Goal: Check status: Check status

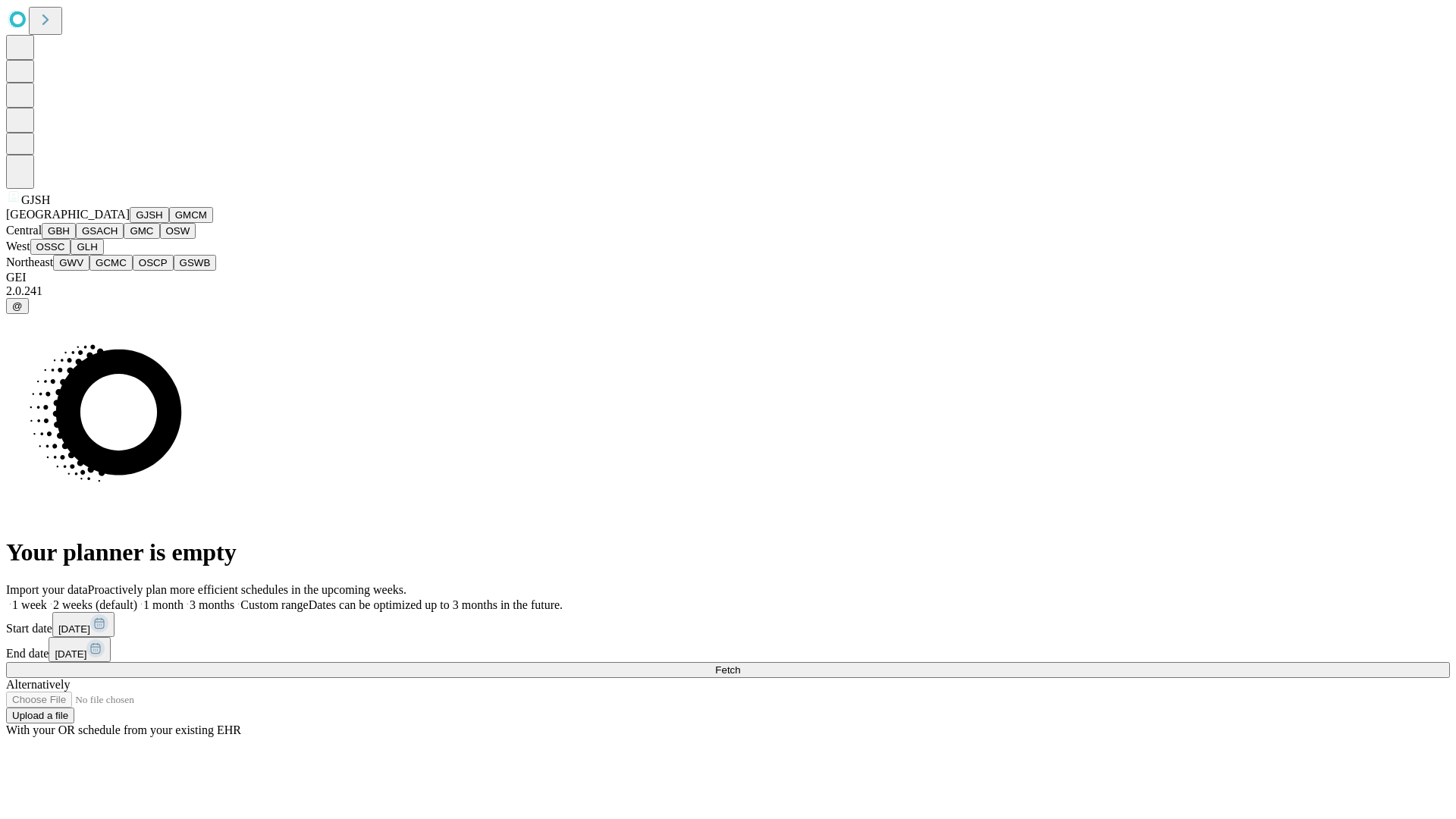
click at [130, 223] on button "GJSH" at bounding box center [149, 215] width 39 height 16
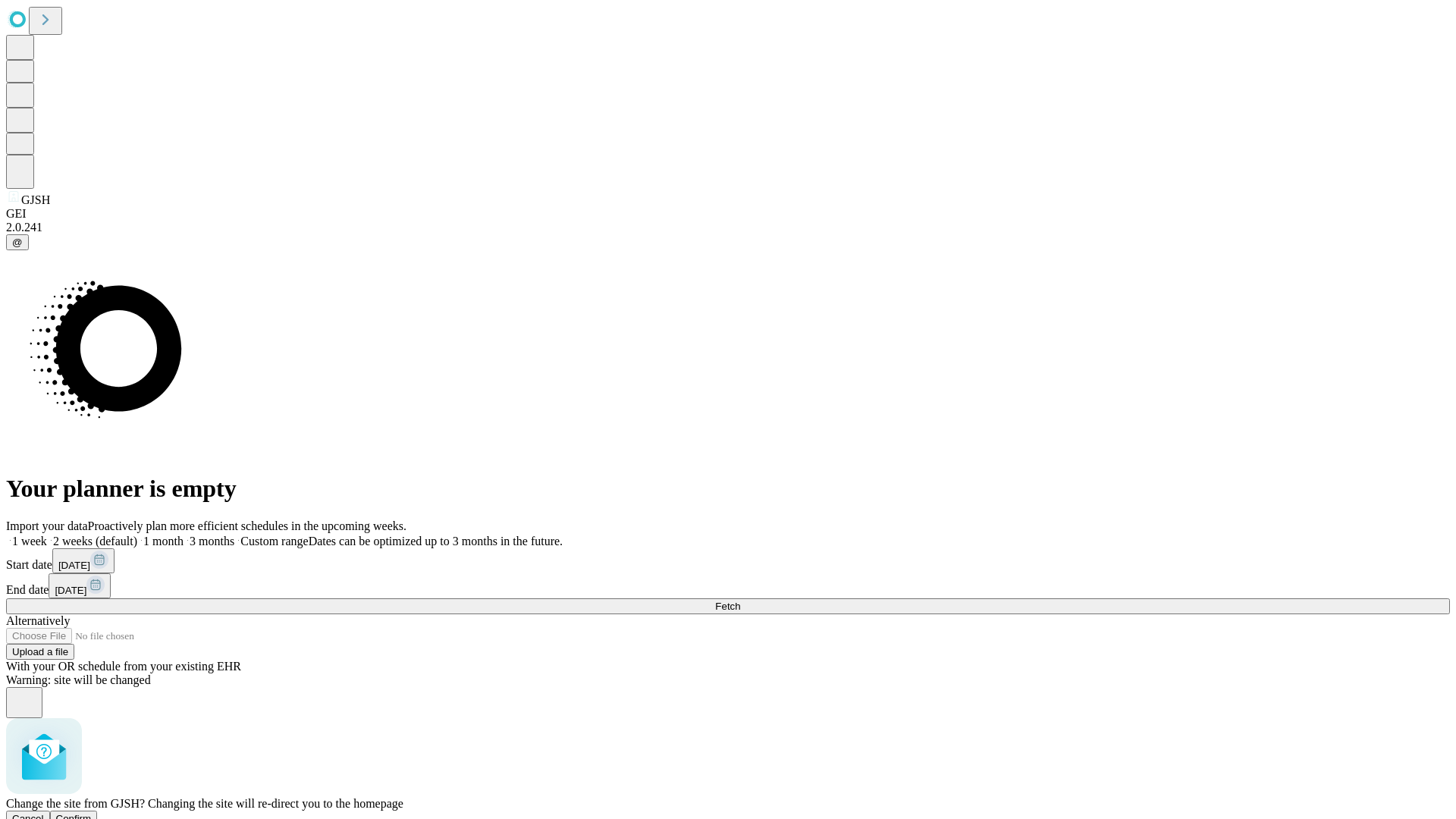
click at [92, 813] on span "Confirm" at bounding box center [73, 818] width 35 height 11
click at [47, 535] on label "1 week" at bounding box center [27, 541] width 41 height 13
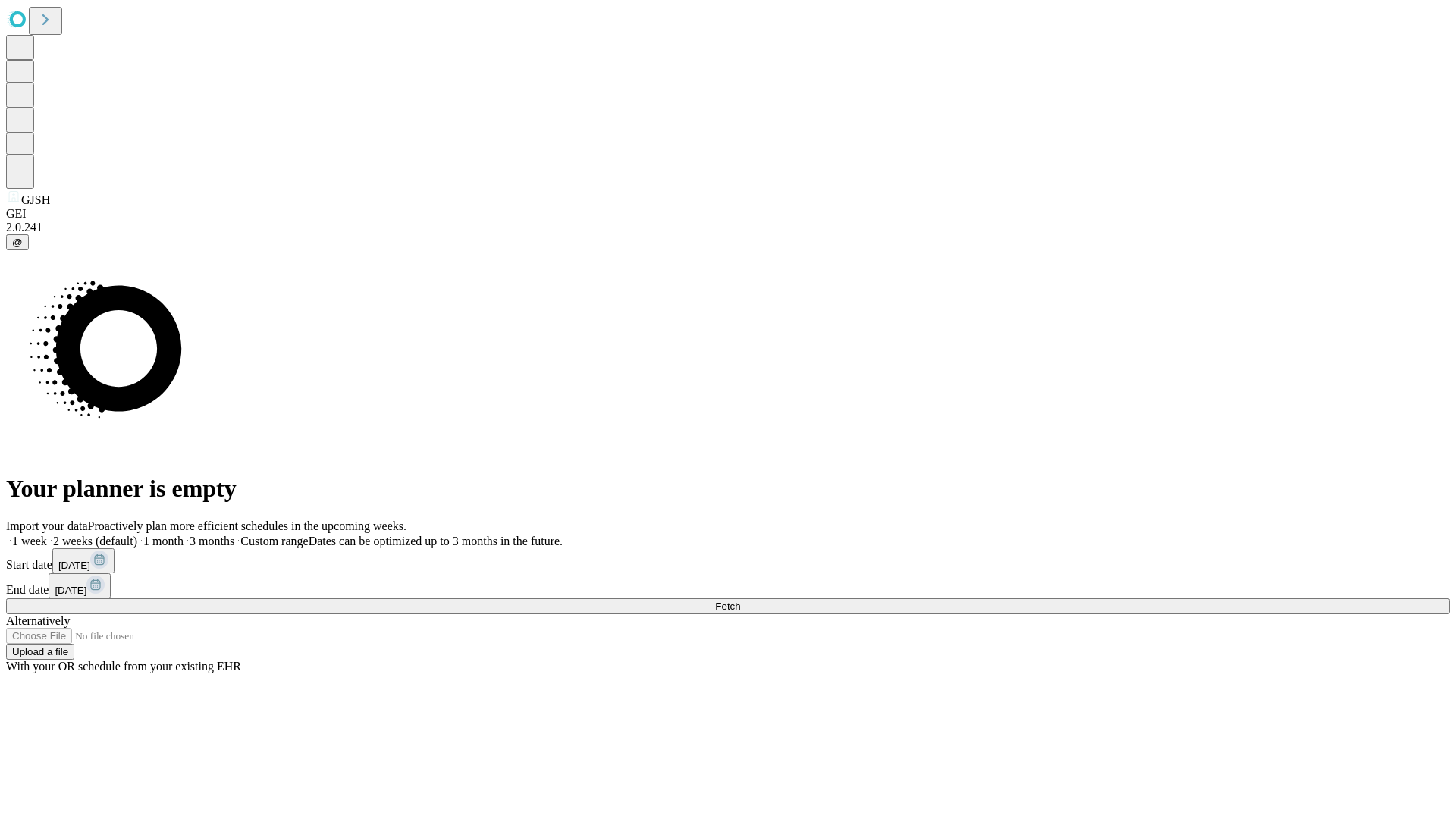
click at [740, 601] on span "Fetch" at bounding box center [728, 607] width 25 height 11
